Goal: Task Accomplishment & Management: Use online tool/utility

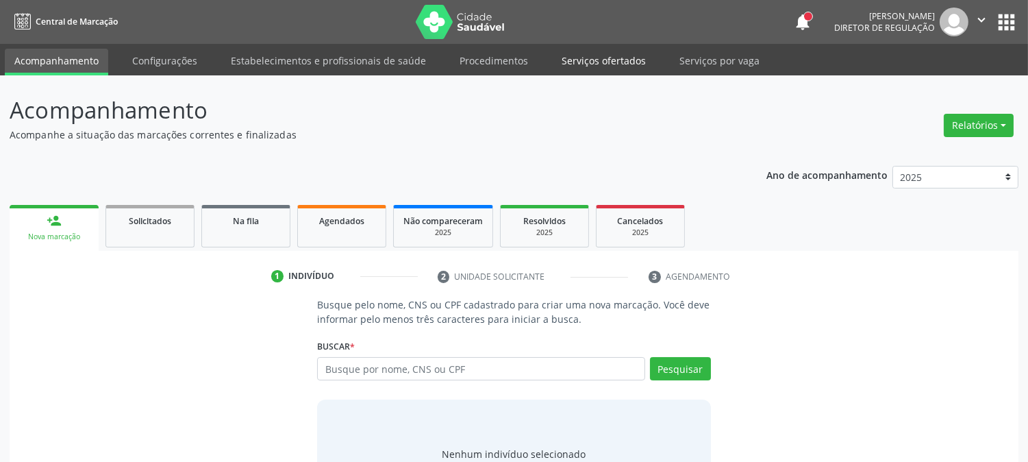
click at [618, 69] on link "Serviços ofertados" at bounding box center [603, 61] width 103 height 24
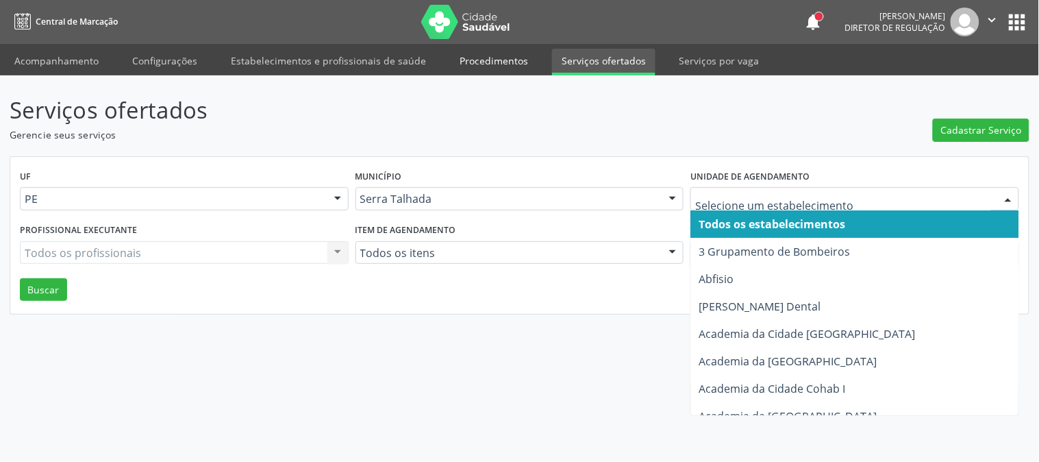
click at [459, 64] on link "Procedimentos" at bounding box center [494, 61] width 88 height 24
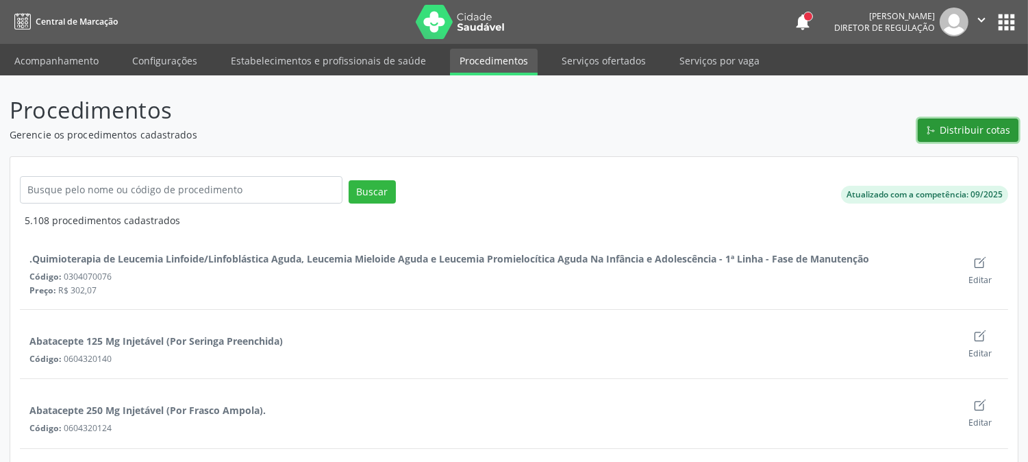
click at [924, 123] on button "Distribuir cotas" at bounding box center [968, 130] width 101 height 23
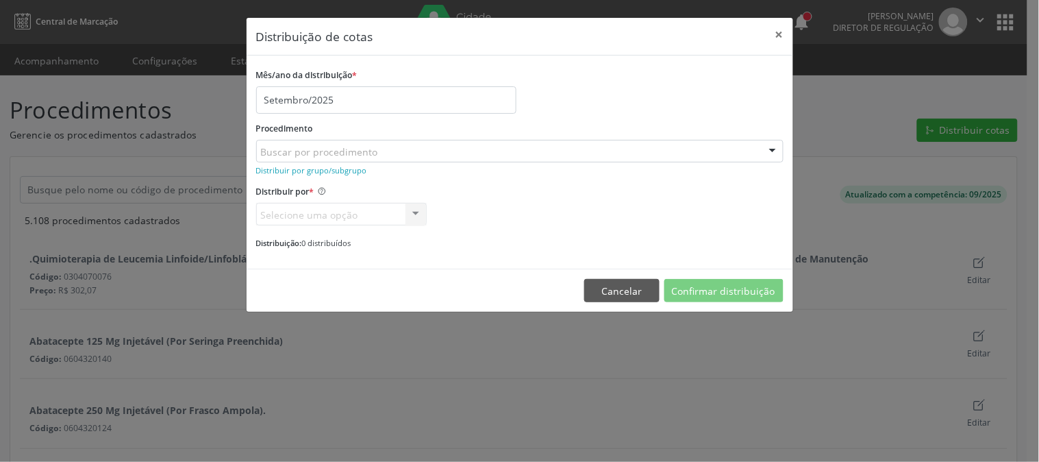
click at [423, 156] on div "Buscar por procedimento" at bounding box center [520, 151] width 528 height 23
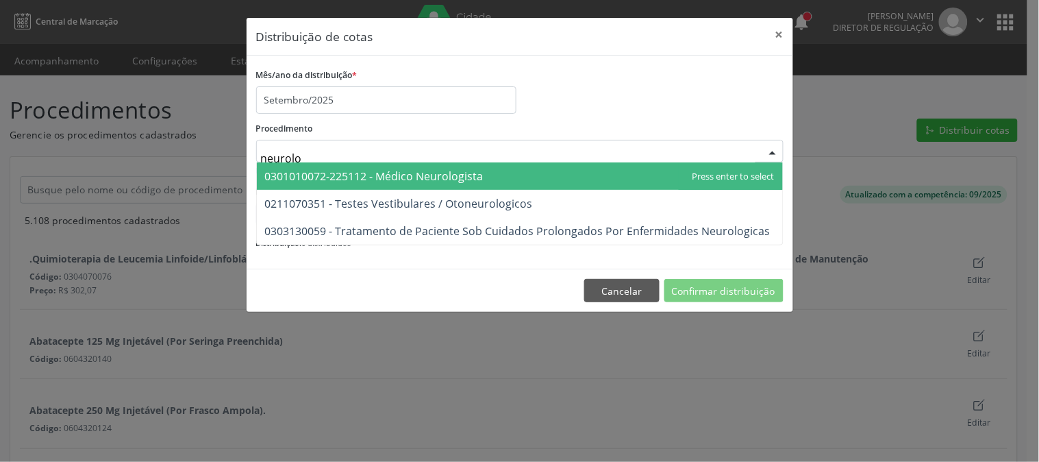
type input "neurolog"
click at [428, 167] on span "0301010072-225112 - Médico Neurologista" at bounding box center [520, 175] width 526 height 27
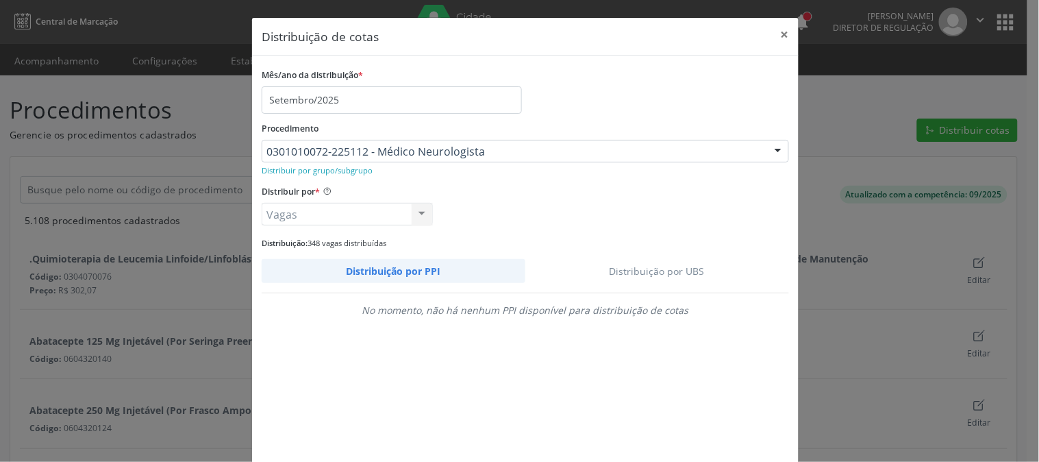
click at [648, 282] on link "Distribuição por UBS" at bounding box center [657, 271] width 264 height 24
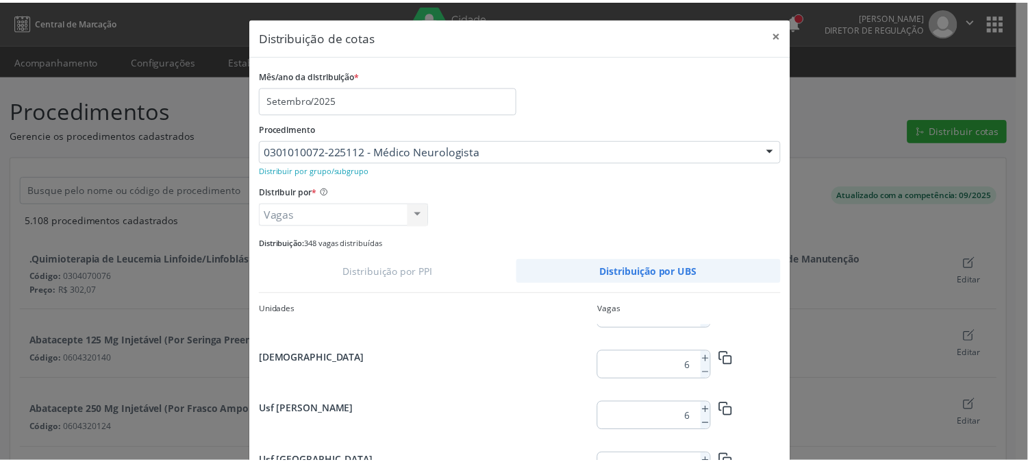
scroll to position [76, 0]
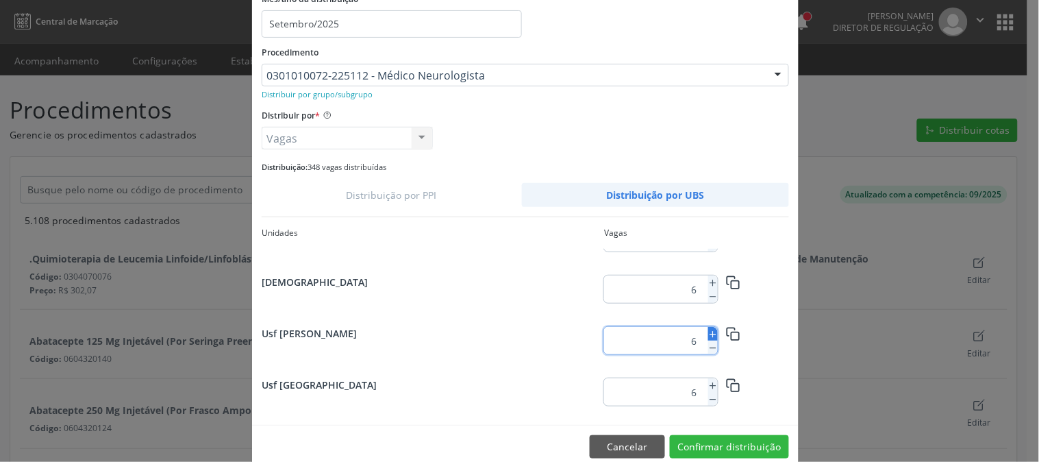
click at [708, 338] on icon at bounding box center [713, 335] width 10 height 10
type input "7"
click at [728, 451] on button "Confirmar distribuição" at bounding box center [729, 446] width 119 height 23
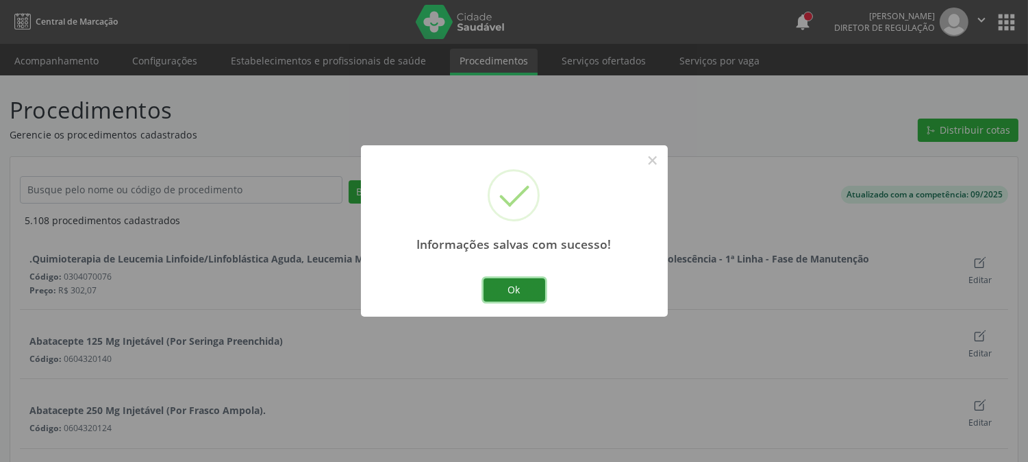
click at [503, 290] on button "Ok" at bounding box center [515, 289] width 62 height 23
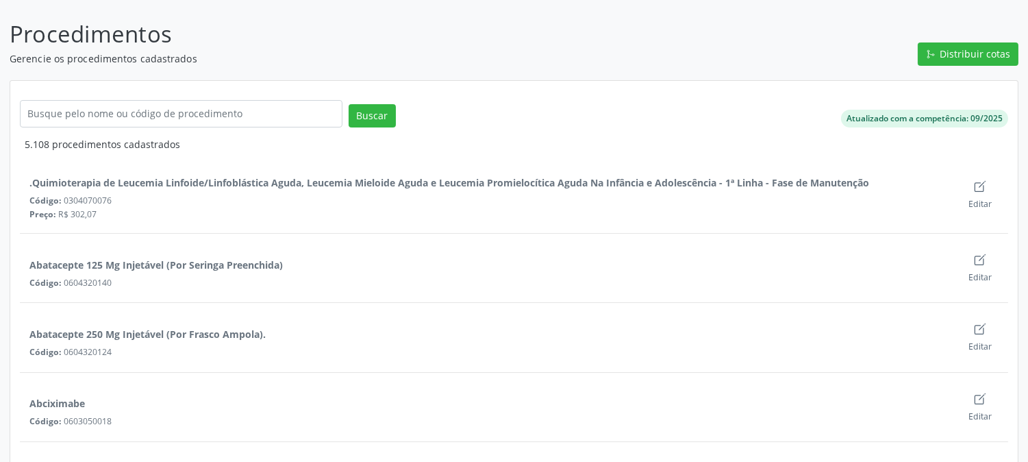
scroll to position [0, 0]
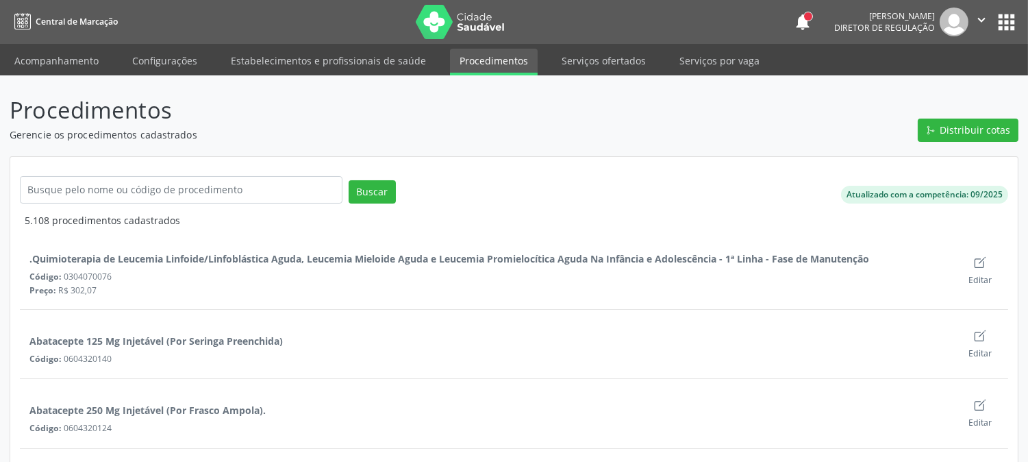
click at [985, 19] on icon "" at bounding box center [981, 19] width 15 height 15
click at [71, 64] on link "Acompanhamento" at bounding box center [56, 61] width 103 height 24
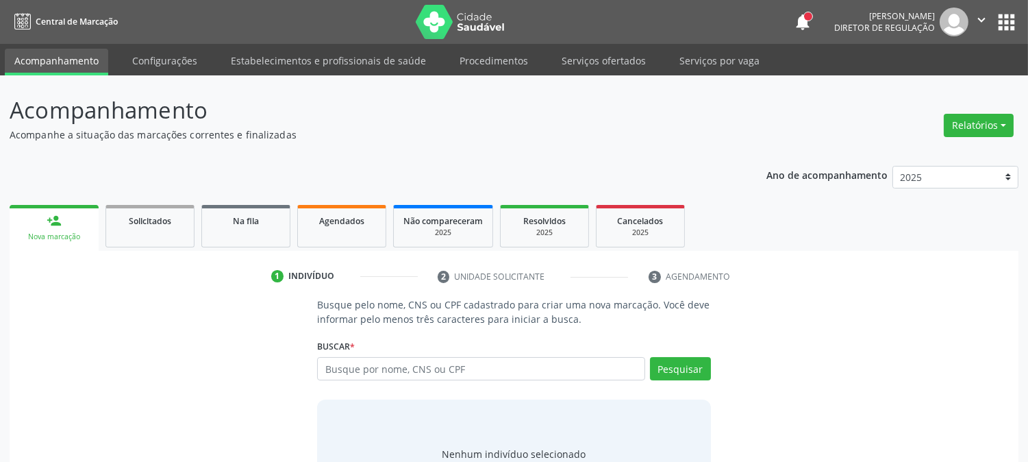
click at [976, 23] on icon "" at bounding box center [981, 19] width 15 height 15
